Goal: Information Seeking & Learning: Learn about a topic

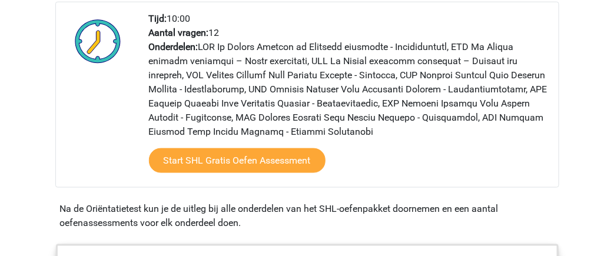
scroll to position [329, 0]
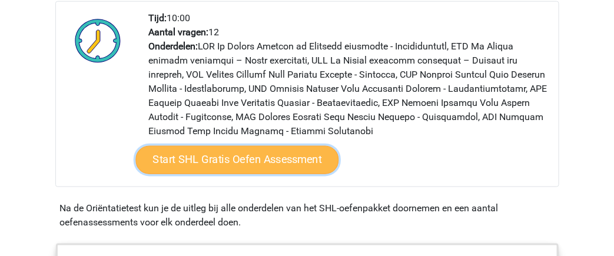
click at [281, 161] on link "Start SHL Gratis Oefen Assessment" at bounding box center [236, 160] width 203 height 28
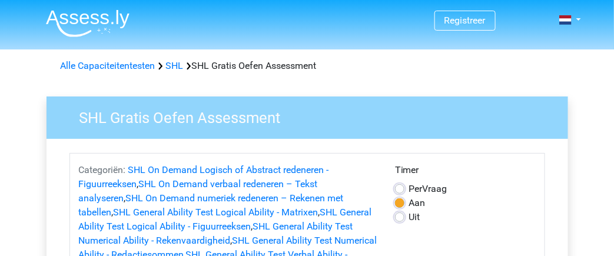
drag, startPoint x: 0, startPoint y: 0, endPoint x: 390, endPoint y: 89, distance: 399.5
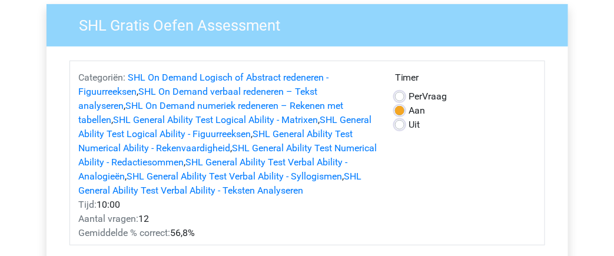
scroll to position [91, 0]
